Goal: Navigation & Orientation: Find specific page/section

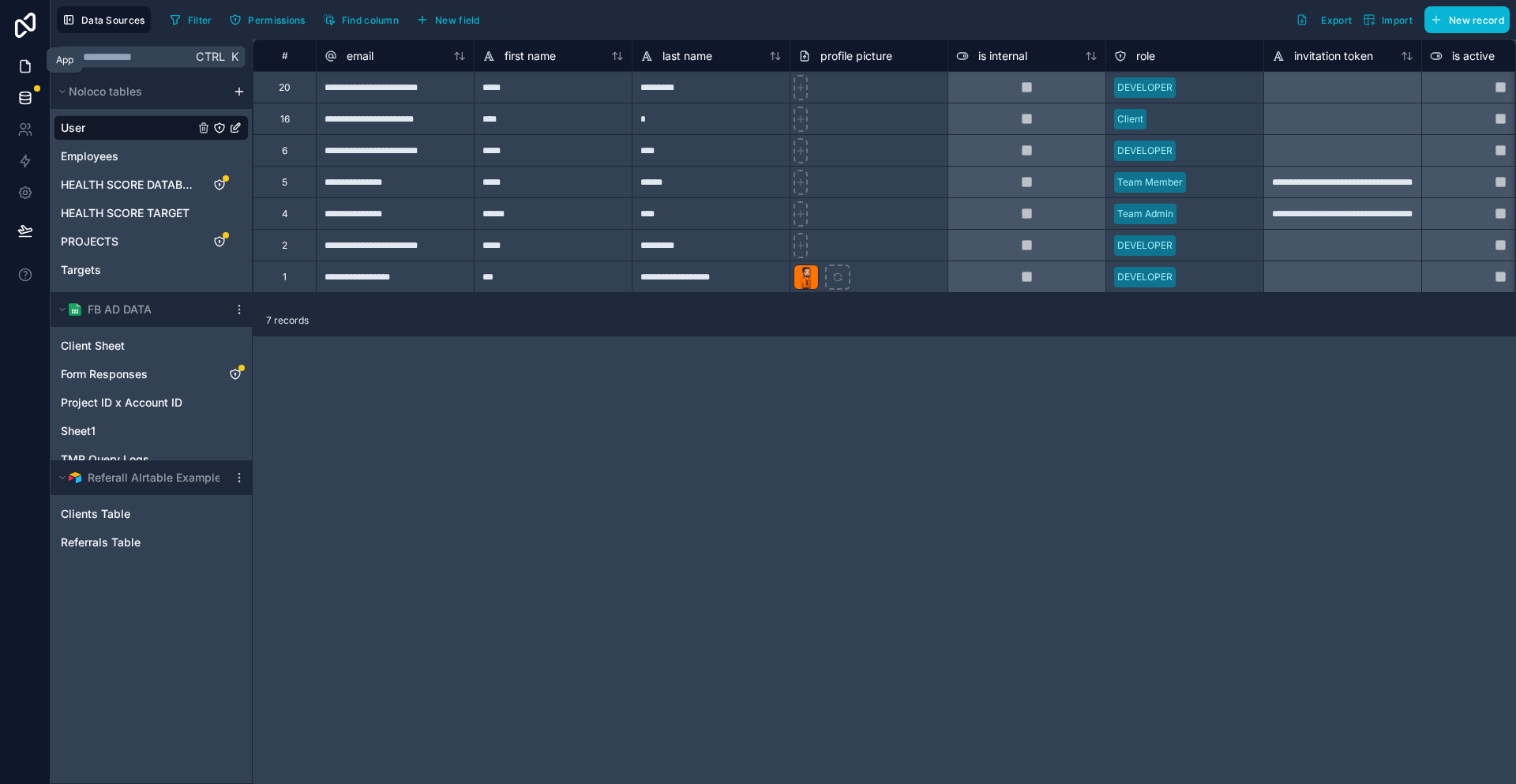
click at [18, 59] on icon at bounding box center [24, 66] width 15 height 15
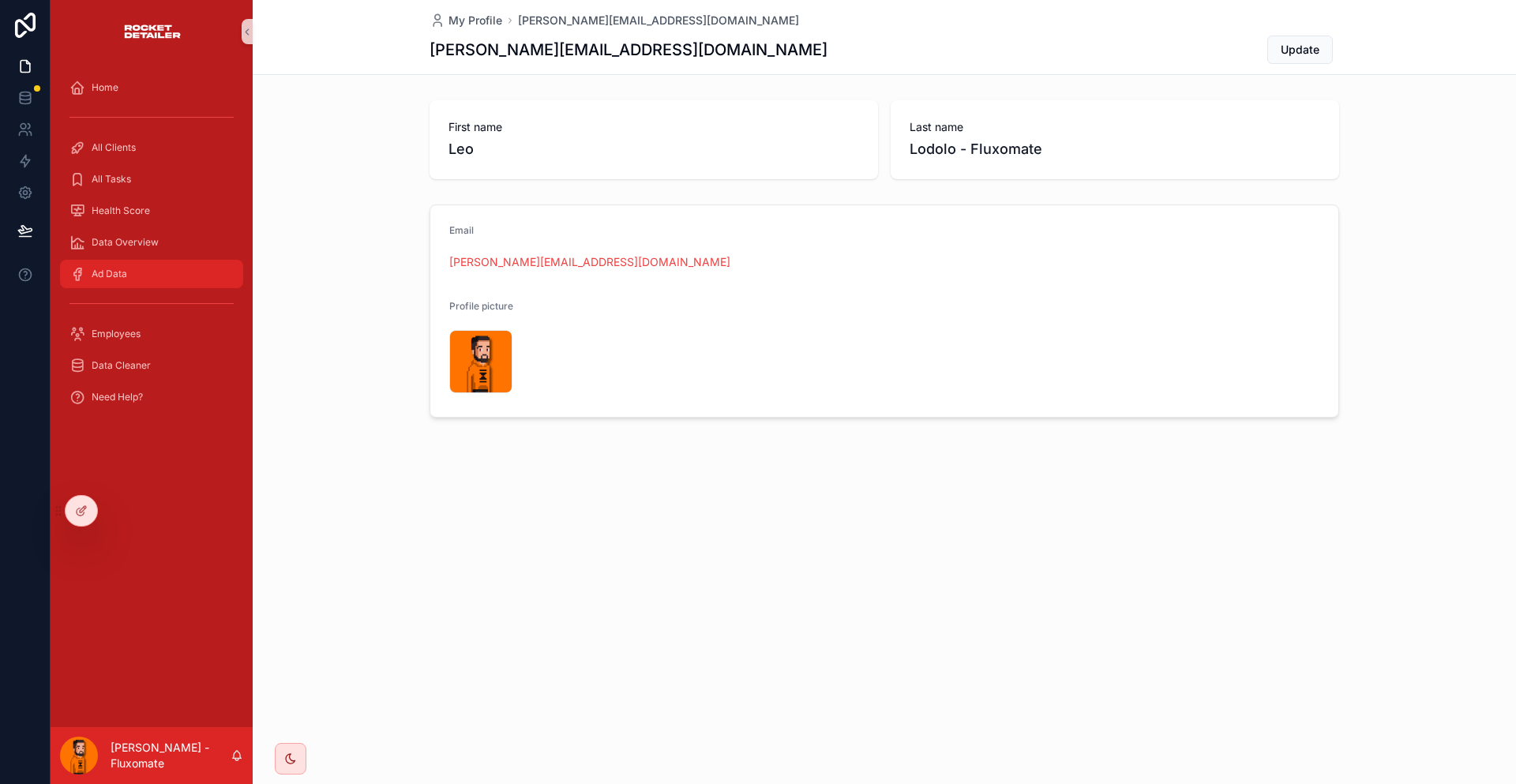
click at [105, 268] on span "Ad Data" at bounding box center [110, 274] width 36 height 13
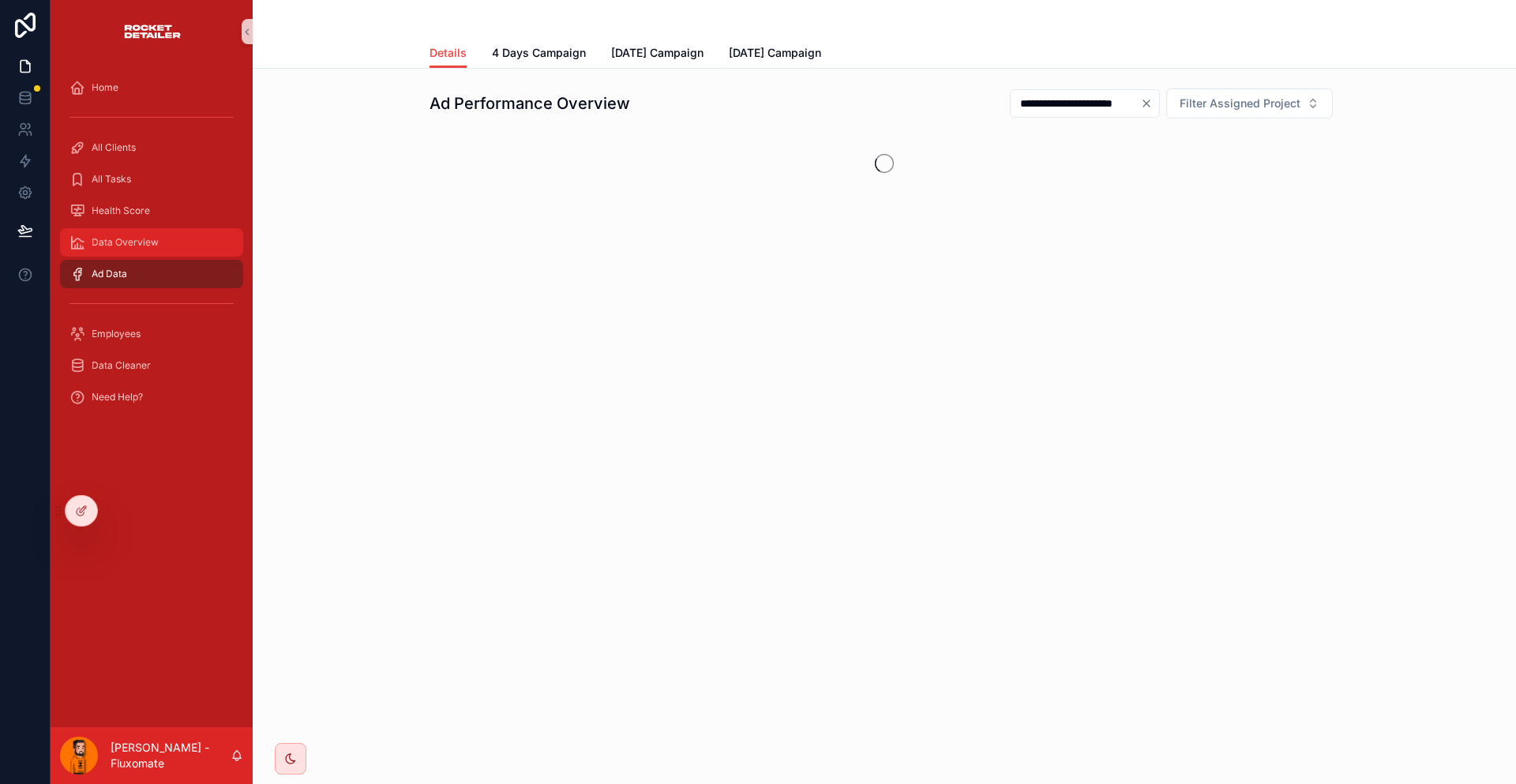
drag, startPoint x: 172, startPoint y: 211, endPoint x: 350, endPoint y: 142, distance: 190.9
click at [172, 229] on div "Data Overview" at bounding box center [151, 242] width 164 height 25
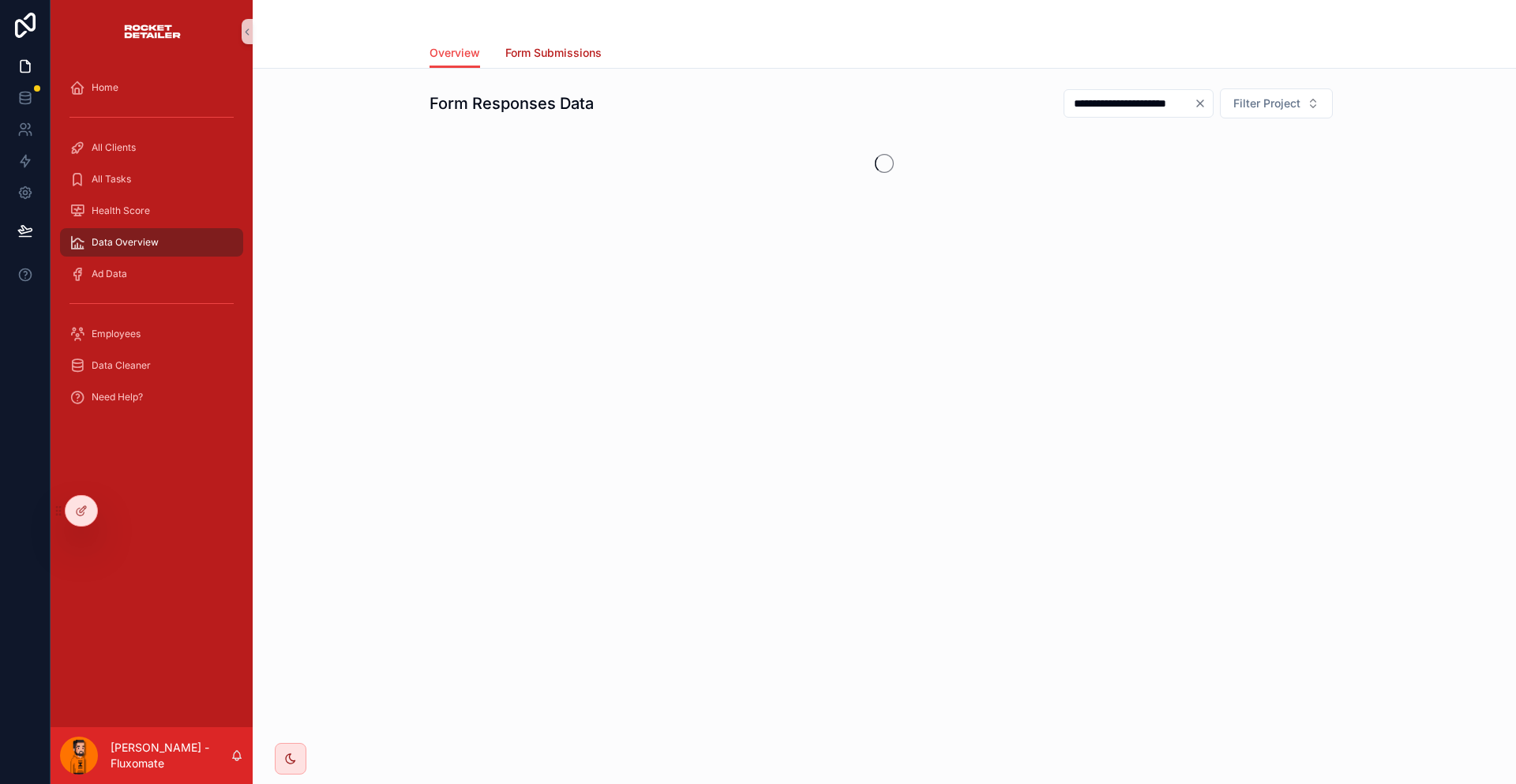
click at [573, 45] on span "Form Submissions" at bounding box center [553, 52] width 96 height 15
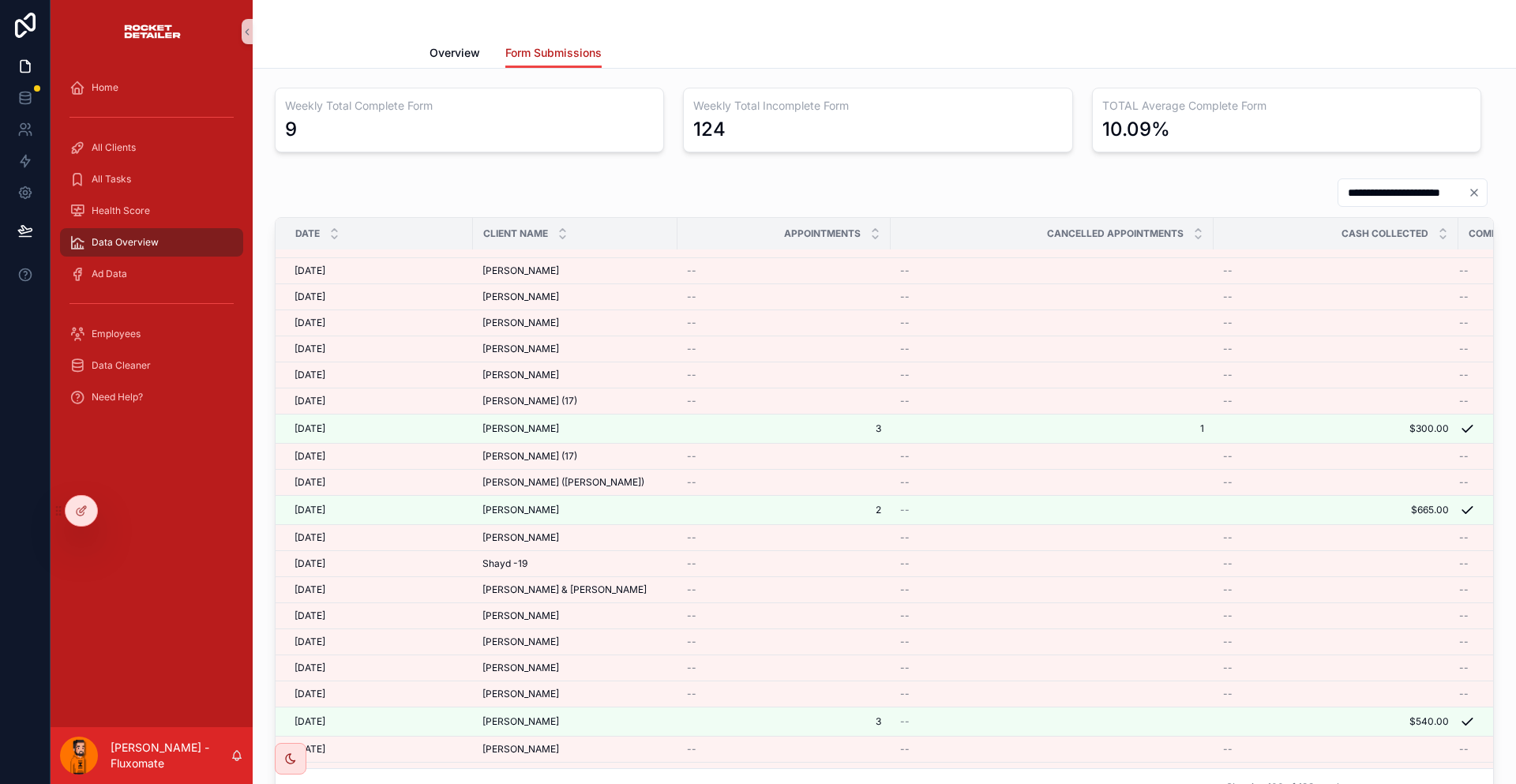
scroll to position [1105, 0]
